Goal: Check status: Check status

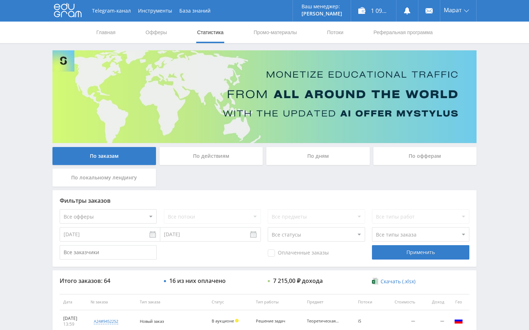
click at [494, 229] on div "Telegram-канал Инструменты База знаний Ваш менеджер: [PERSON_NAME] Alex Online …" at bounding box center [264, 301] width 529 height 603
click at [330, 157] on div "По дням" at bounding box center [318, 156] width 104 height 18
click at [0, 0] on input "По дням" at bounding box center [0, 0] width 0 height 0
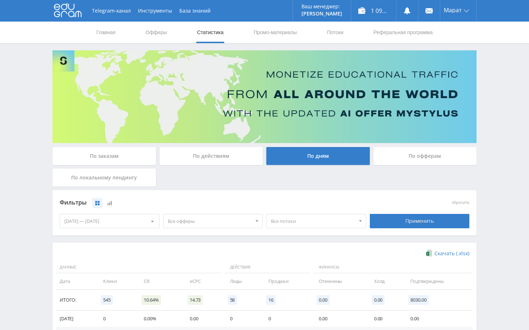
click at [113, 155] on div "По заказам" at bounding box center [104, 156] width 104 height 18
click at [0, 0] on input "По заказам" at bounding box center [0, 0] width 0 height 0
